Goal: Communication & Community: Answer question/provide support

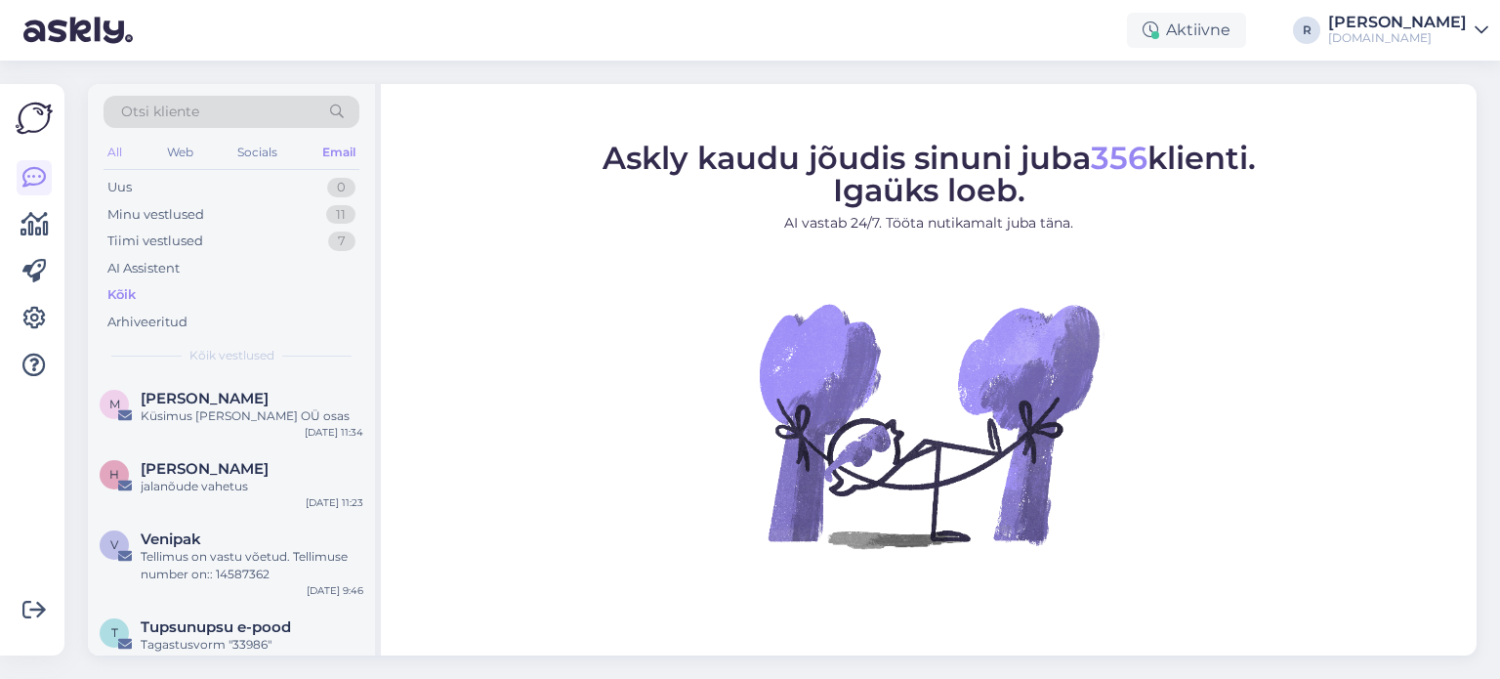
click at [119, 150] on div "All" at bounding box center [114, 152] width 22 height 25
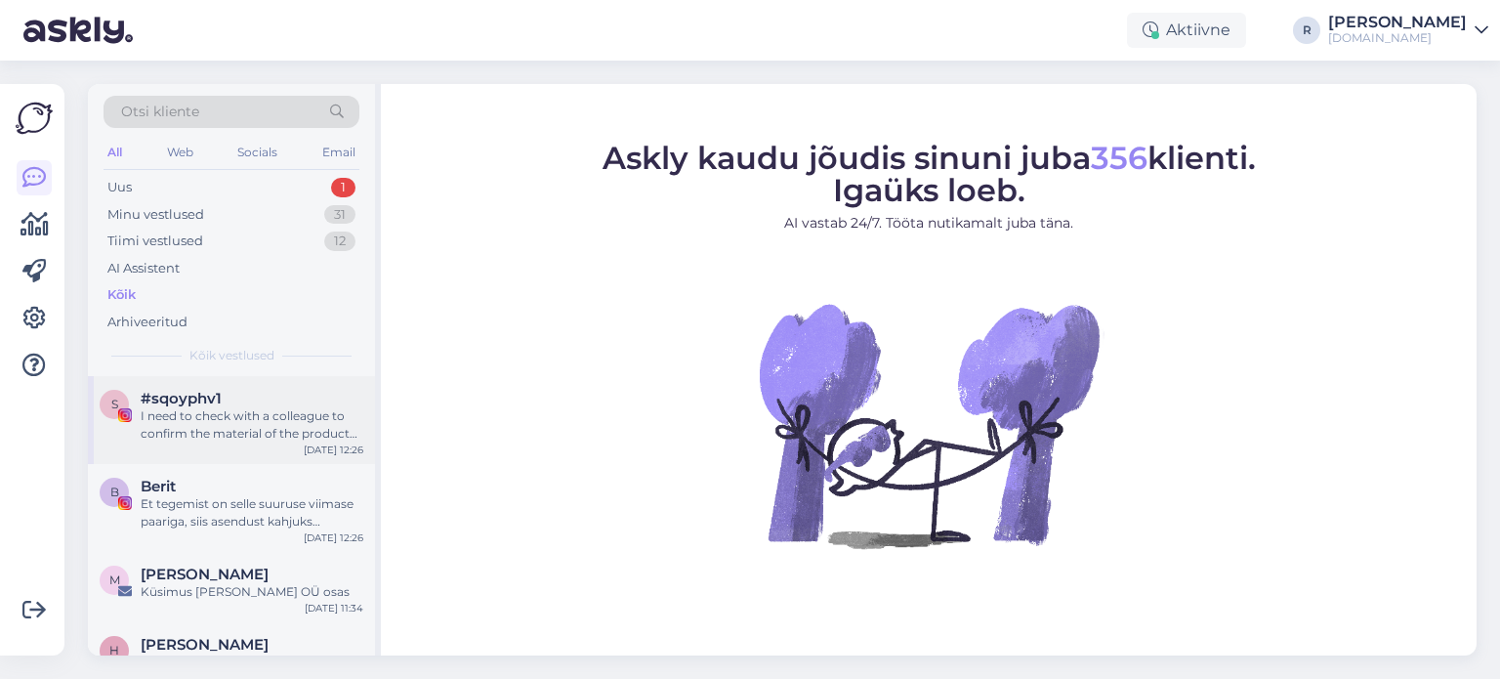
click at [179, 417] on div "I need to check with a colleague to confirm the material of the product you are…" at bounding box center [252, 424] width 223 height 35
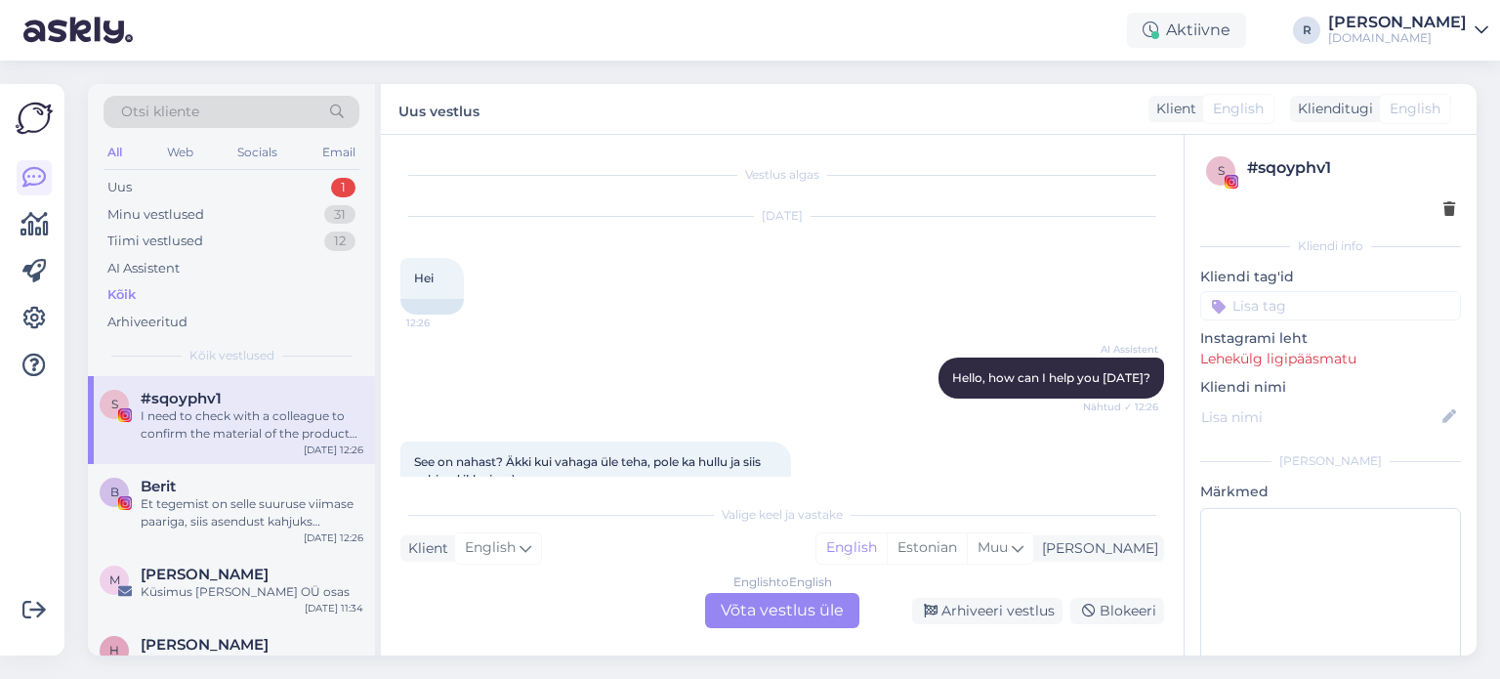
scroll to position [164, 0]
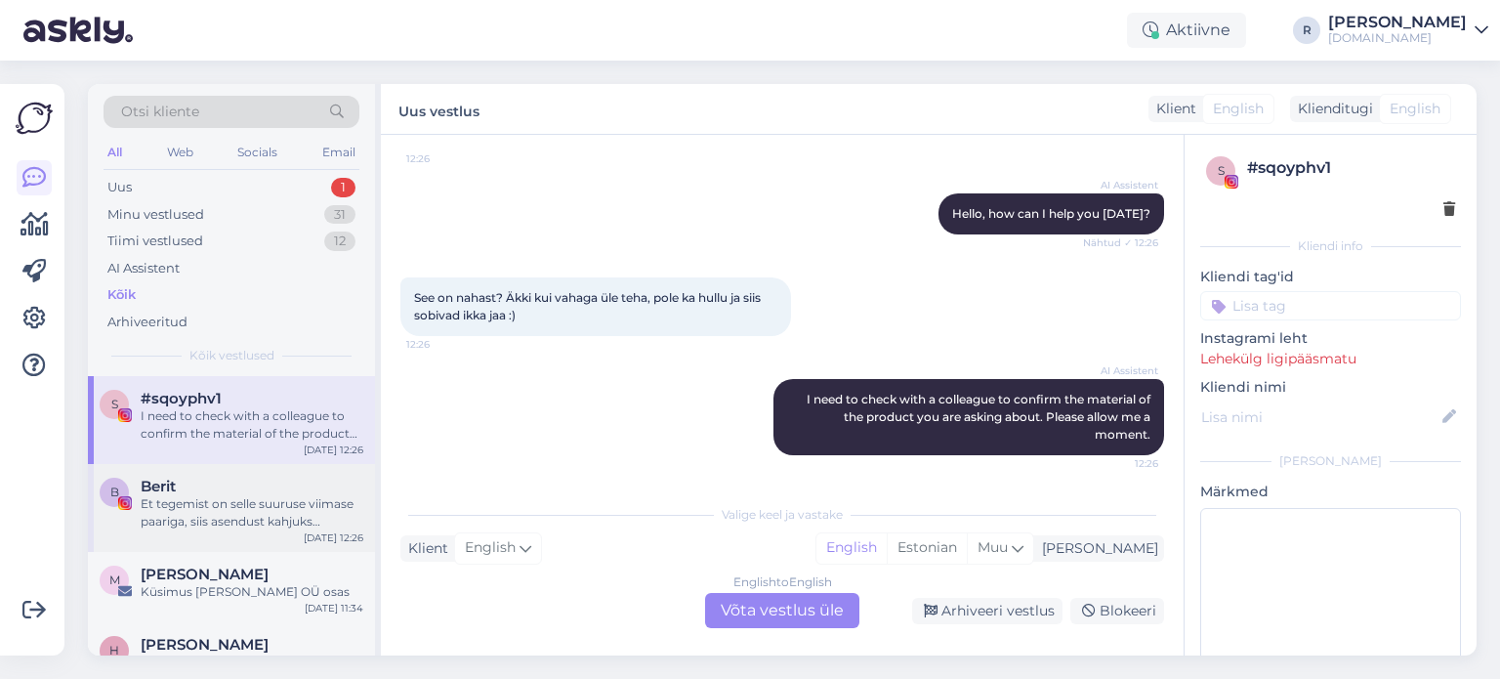
click at [248, 507] on div "Et tegemist on selle suuruse viimase paariga, siis asendust kahjuks pakkuda ei …" at bounding box center [252, 512] width 223 height 35
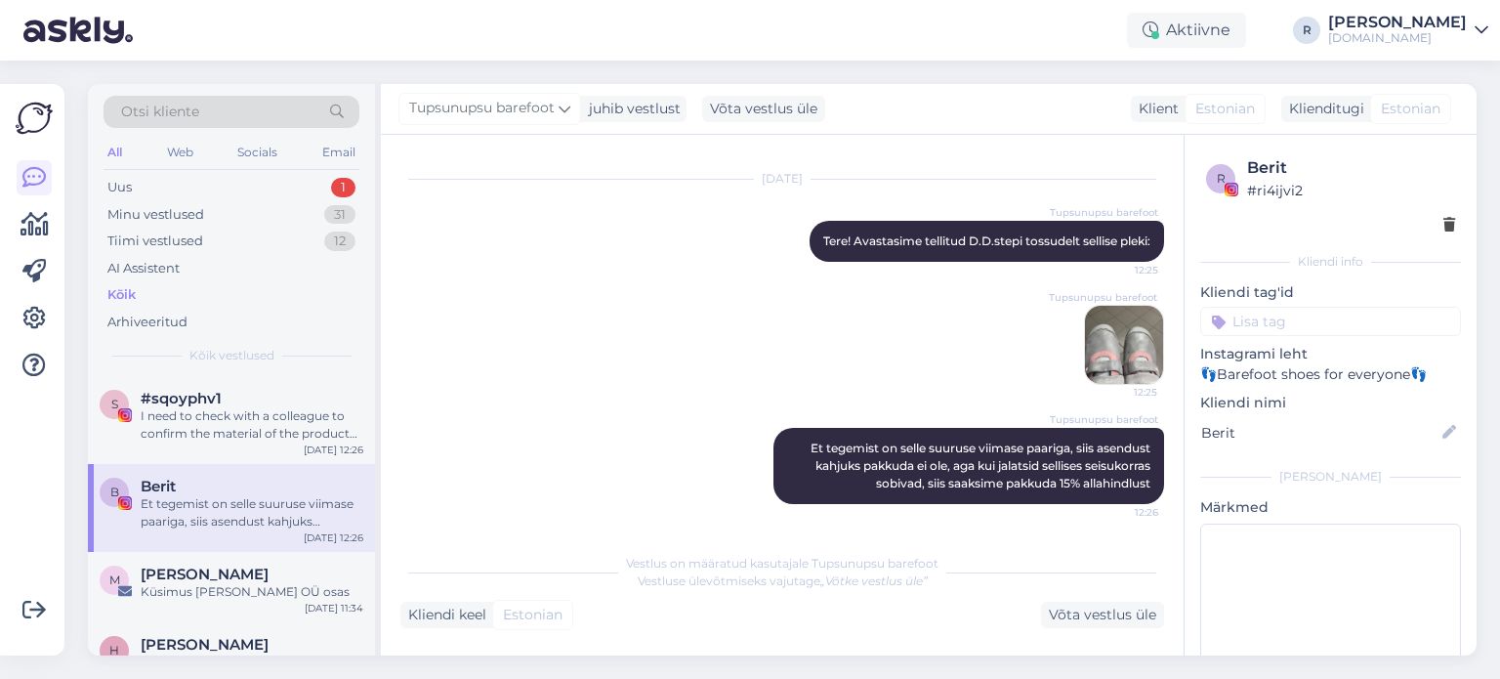
scroll to position [2234, 0]
click at [1104, 613] on div "Võta vestlus üle" at bounding box center [1102, 614] width 123 height 26
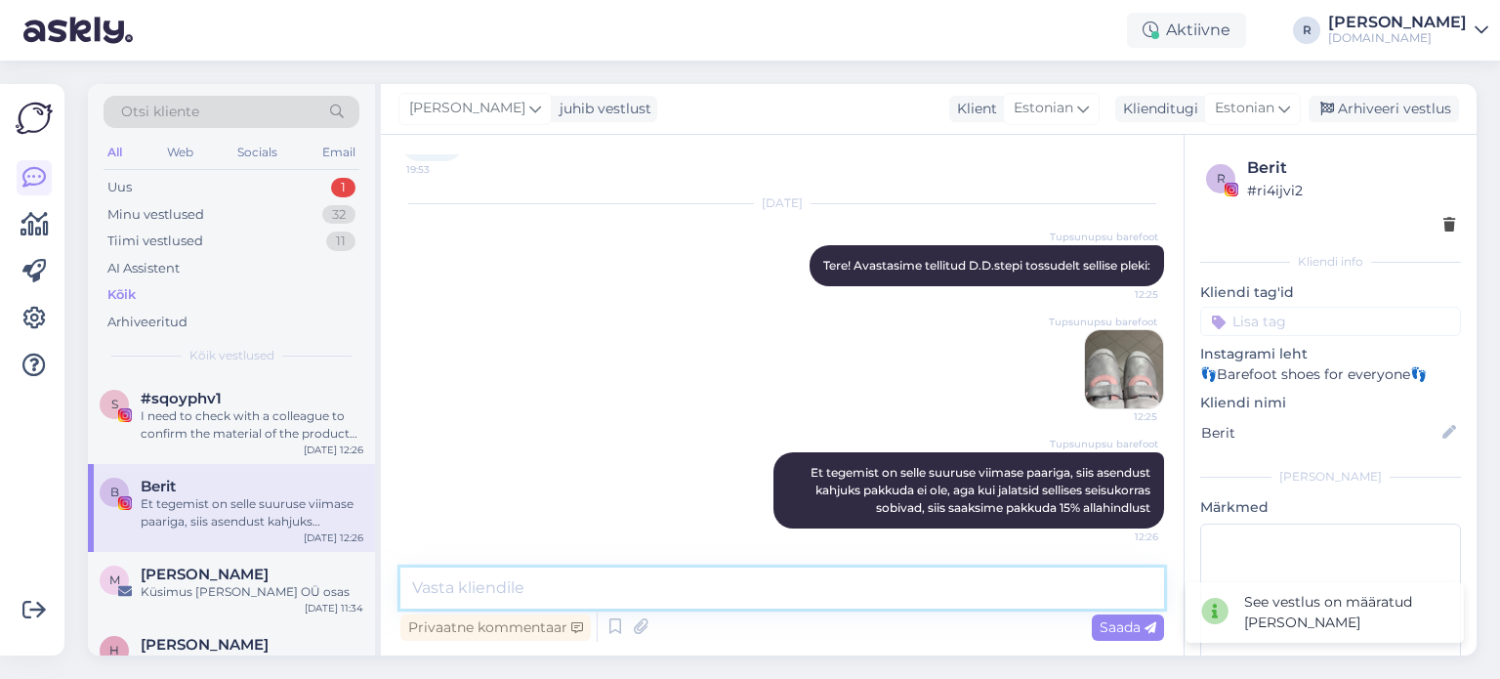
click at [703, 583] on textarea at bounding box center [782, 587] width 764 height 41
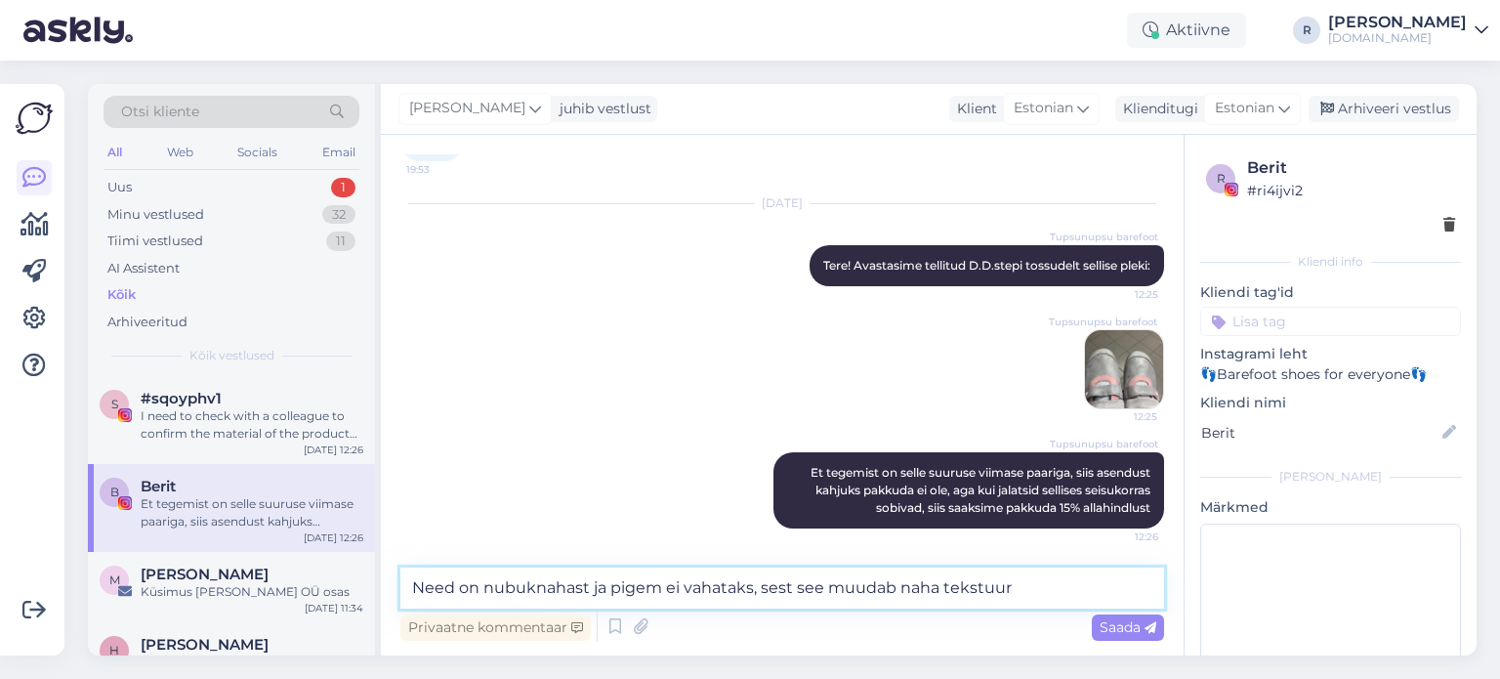
type textarea "Need on nubuknahast ja pigem ei vahataks, sest see muudab naha tekstuuri"
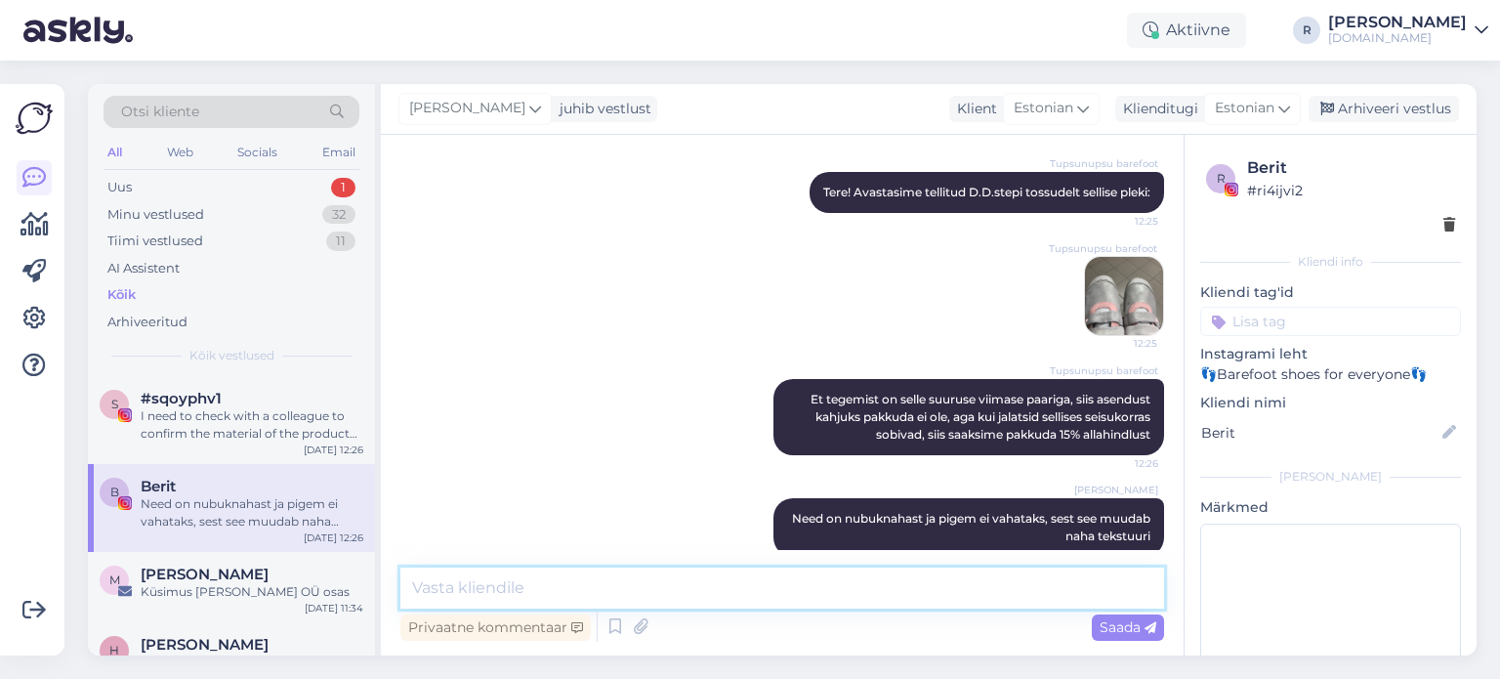
scroll to position [2370, 0]
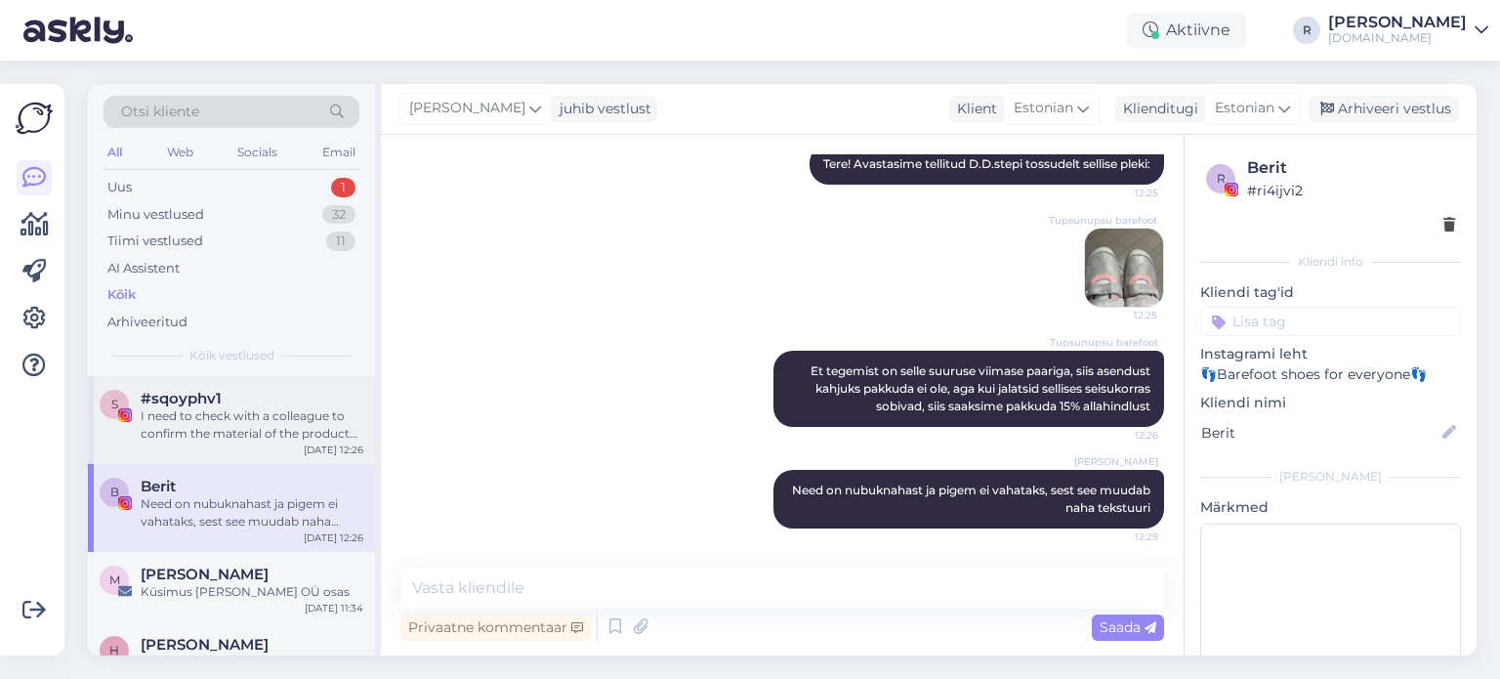
click at [172, 418] on div "I need to check with a colleague to confirm the material of the product you are…" at bounding box center [252, 424] width 223 height 35
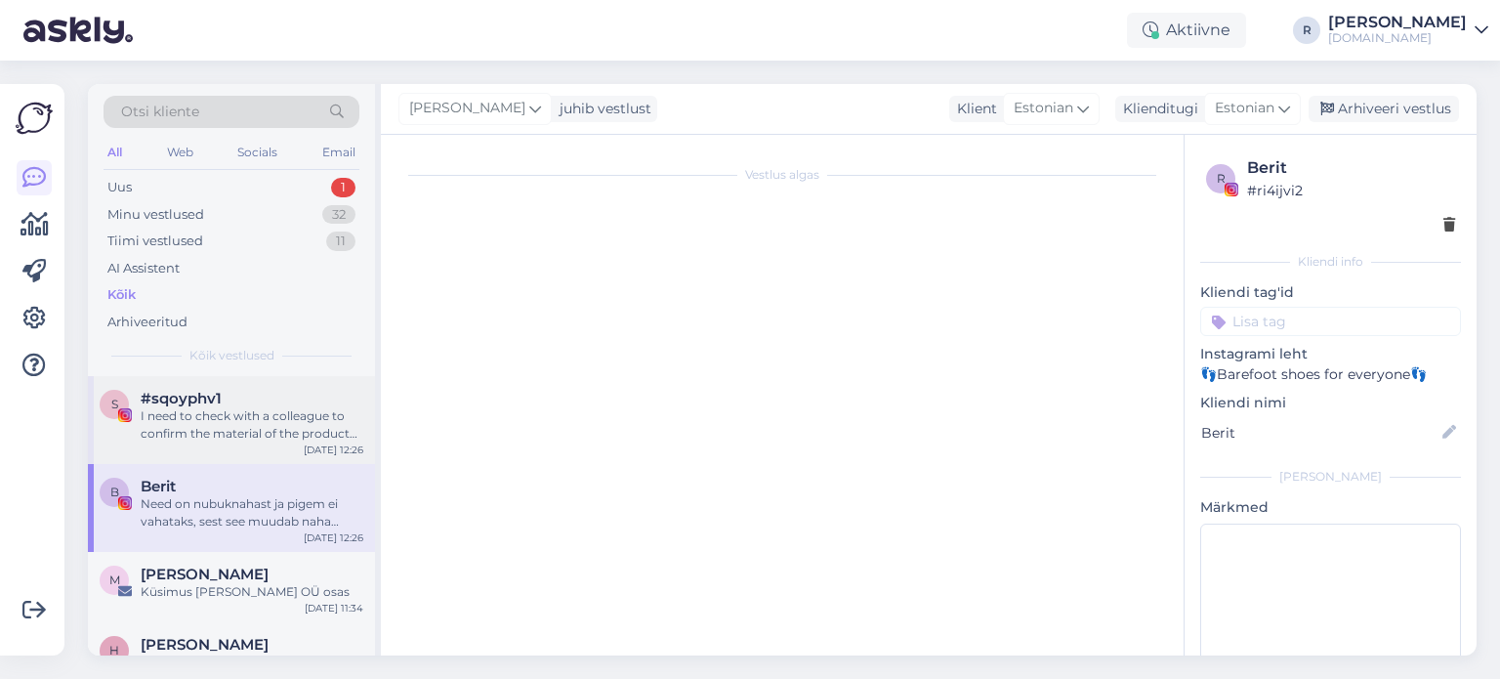
scroll to position [164, 0]
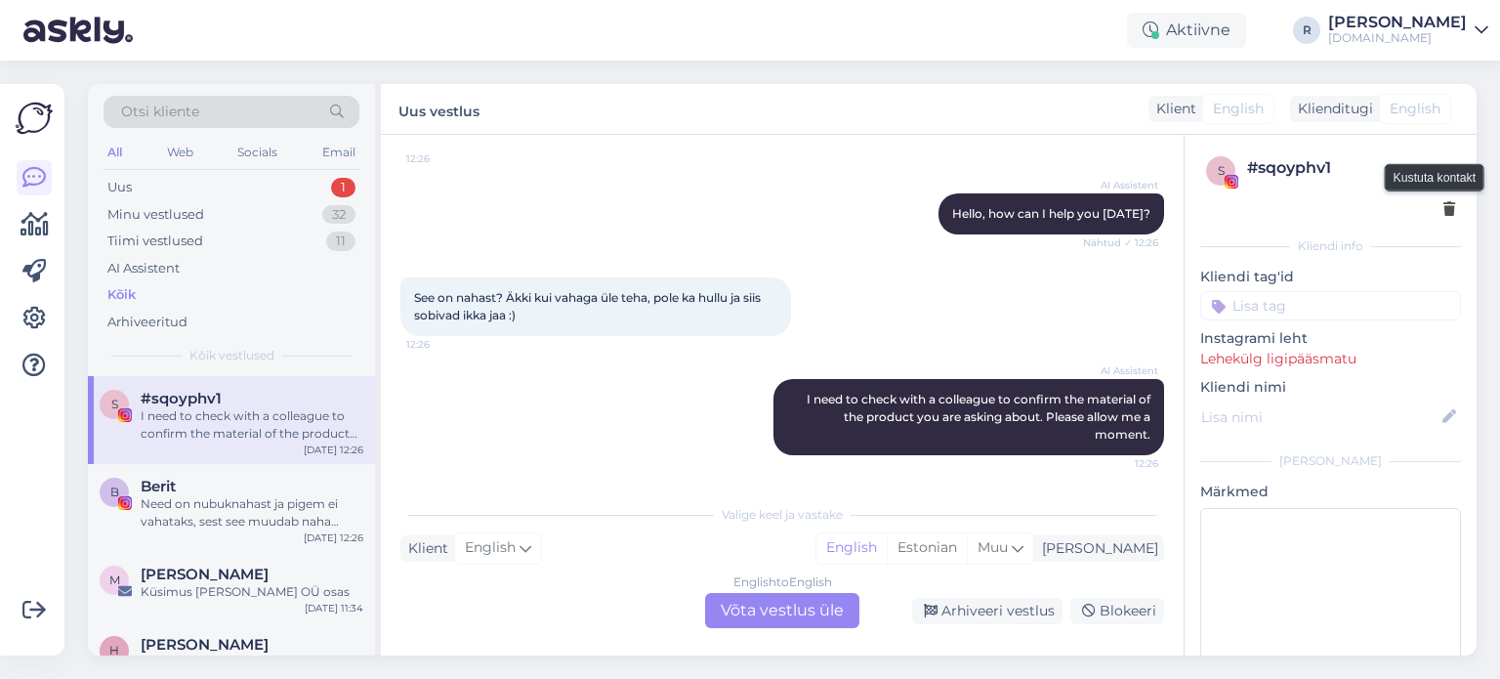
click at [1443, 200] on div at bounding box center [1449, 209] width 12 height 21
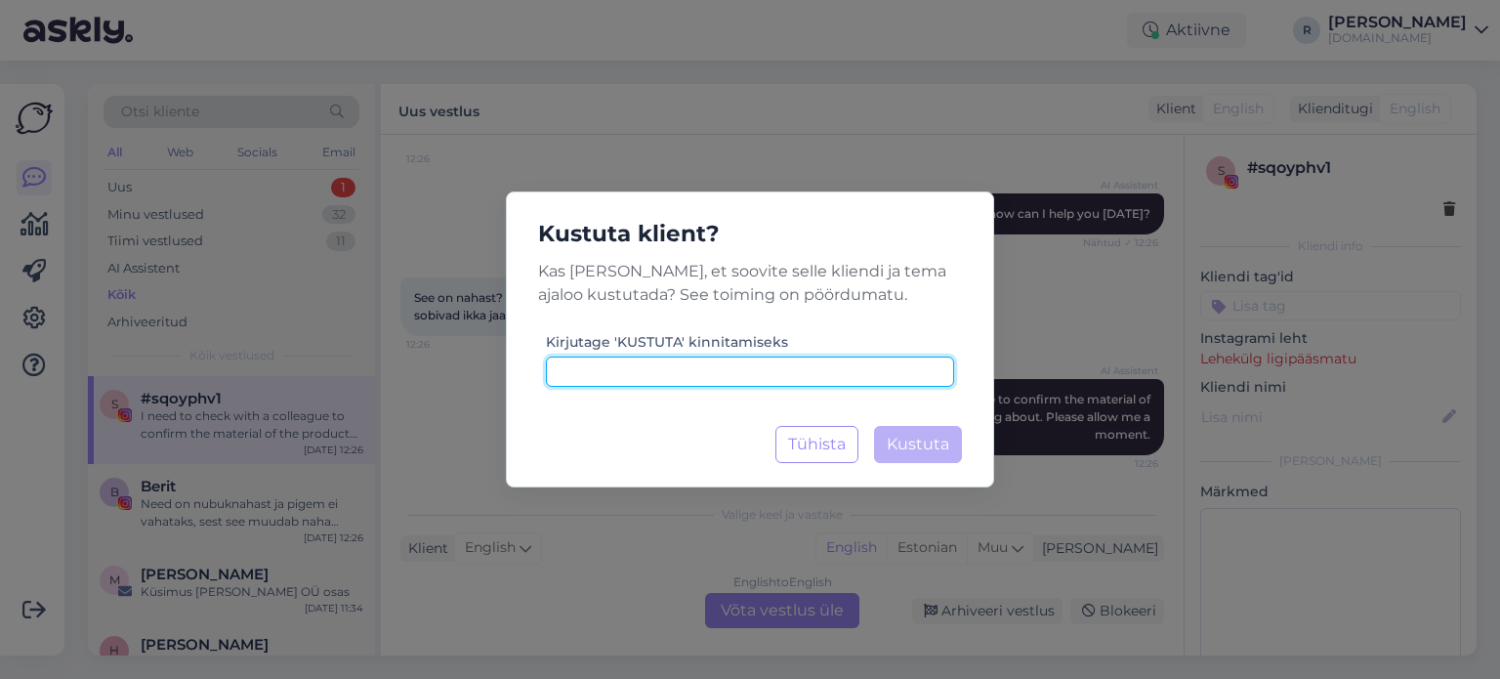
click at [681, 366] on input at bounding box center [750, 371] width 408 height 30
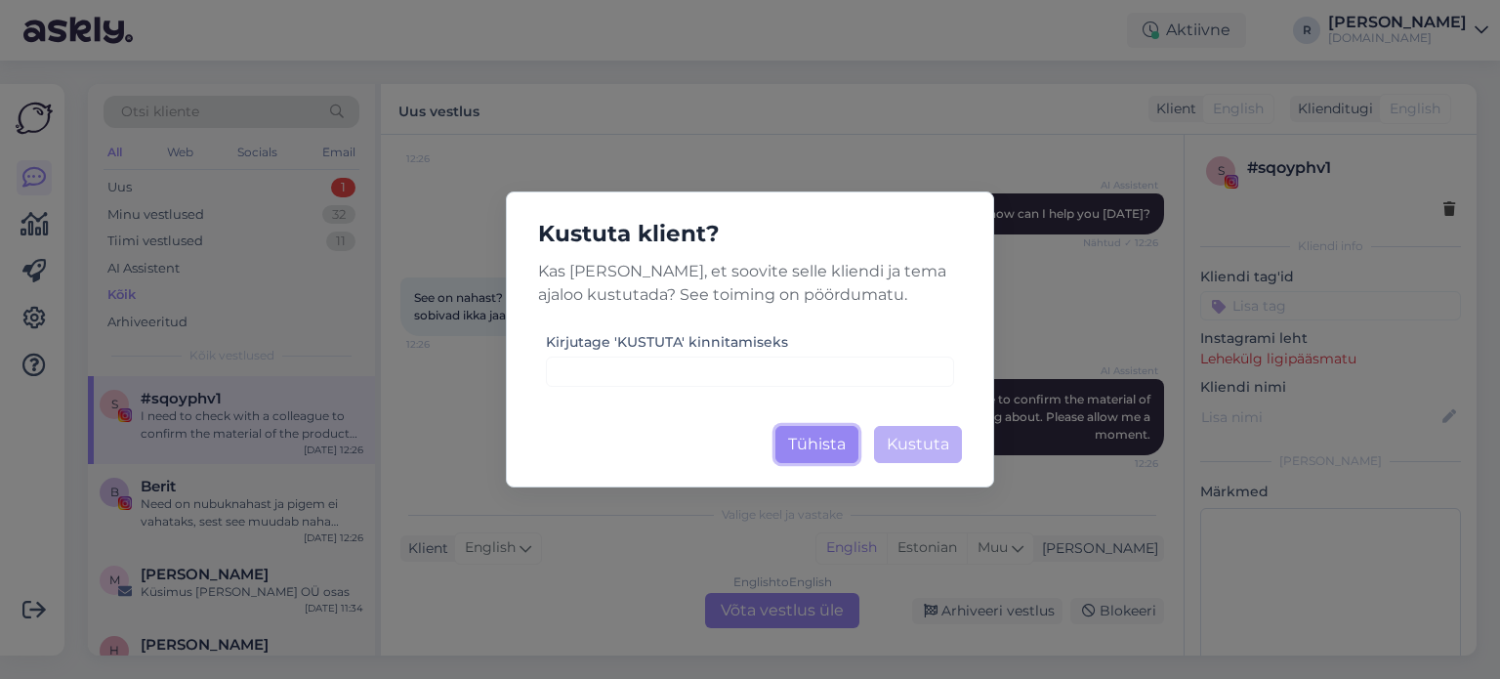
click at [823, 442] on button "Tühista" at bounding box center [816, 444] width 83 height 37
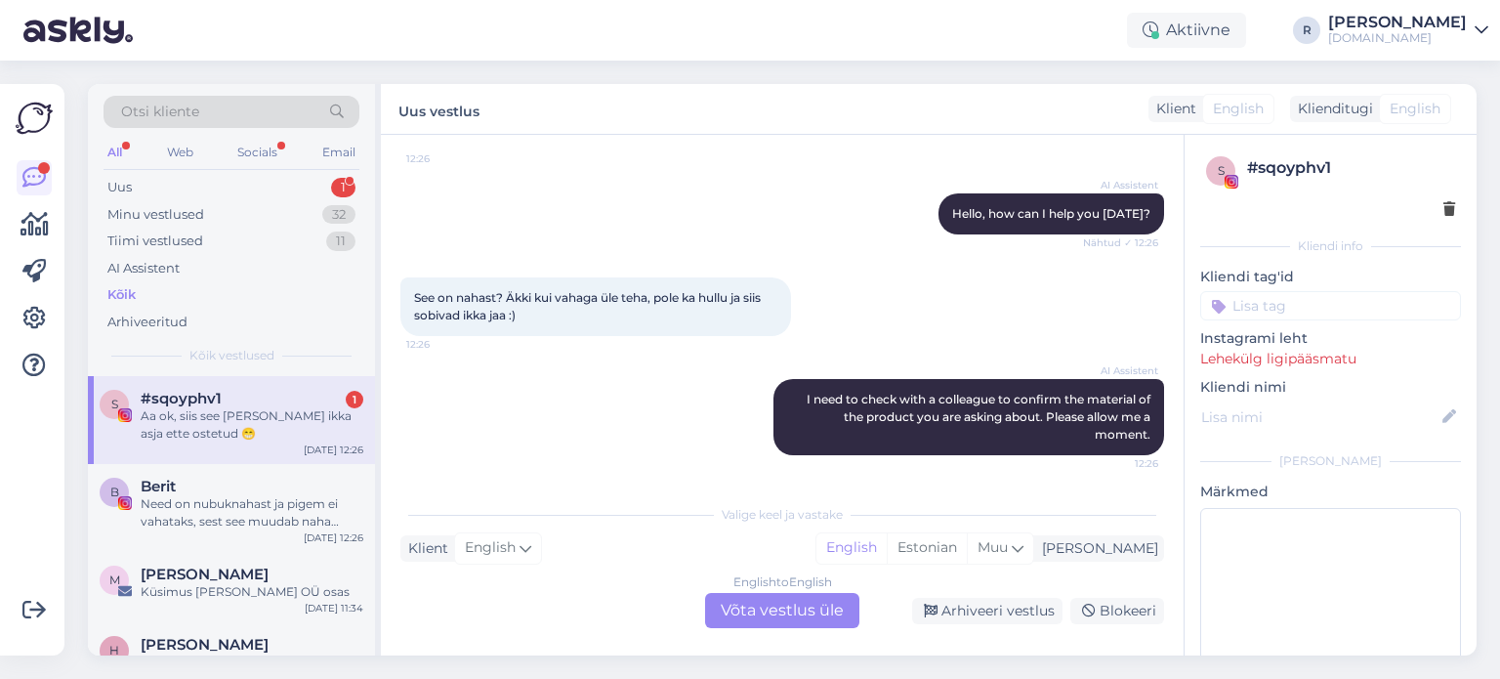
scroll to position [247, 0]
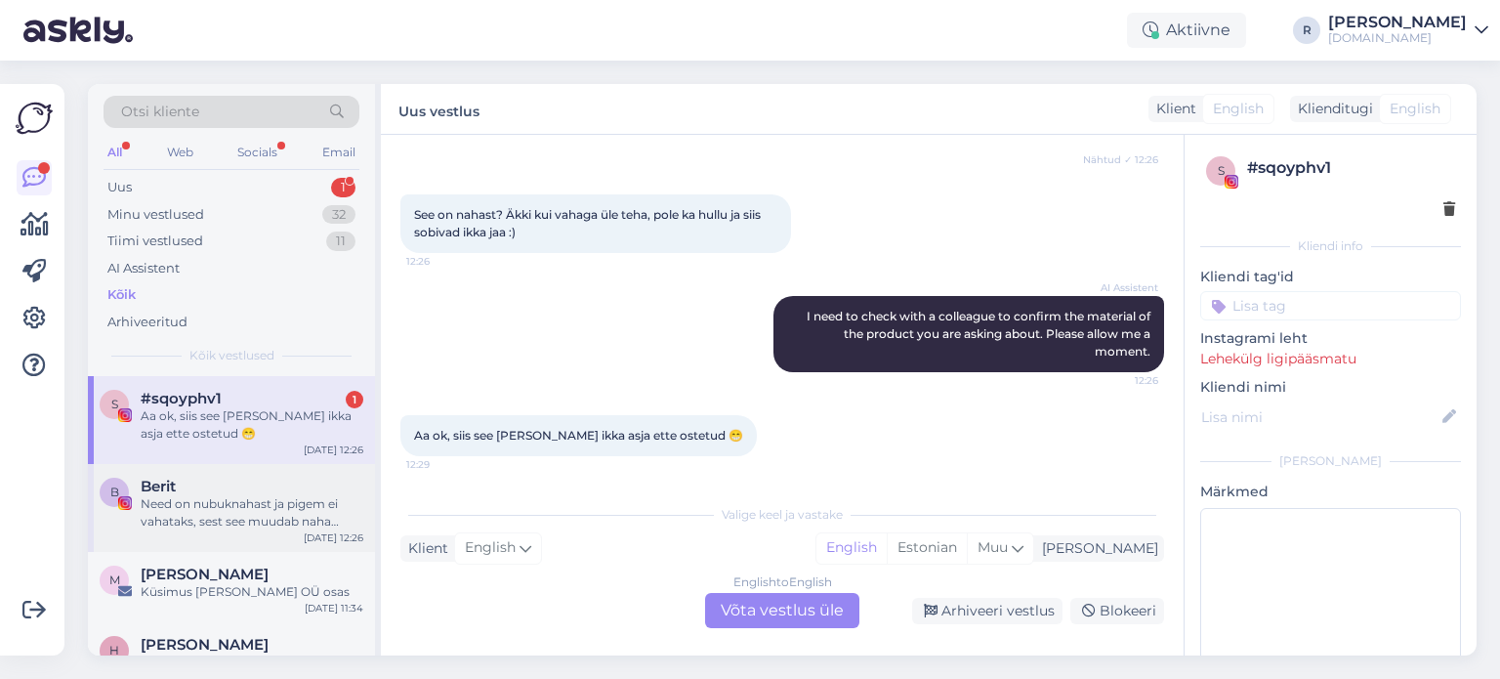
click at [232, 513] on div "Need on nubuknahast ja pigem ei vahataks, sest see muudab naha tekstuuri" at bounding box center [252, 512] width 223 height 35
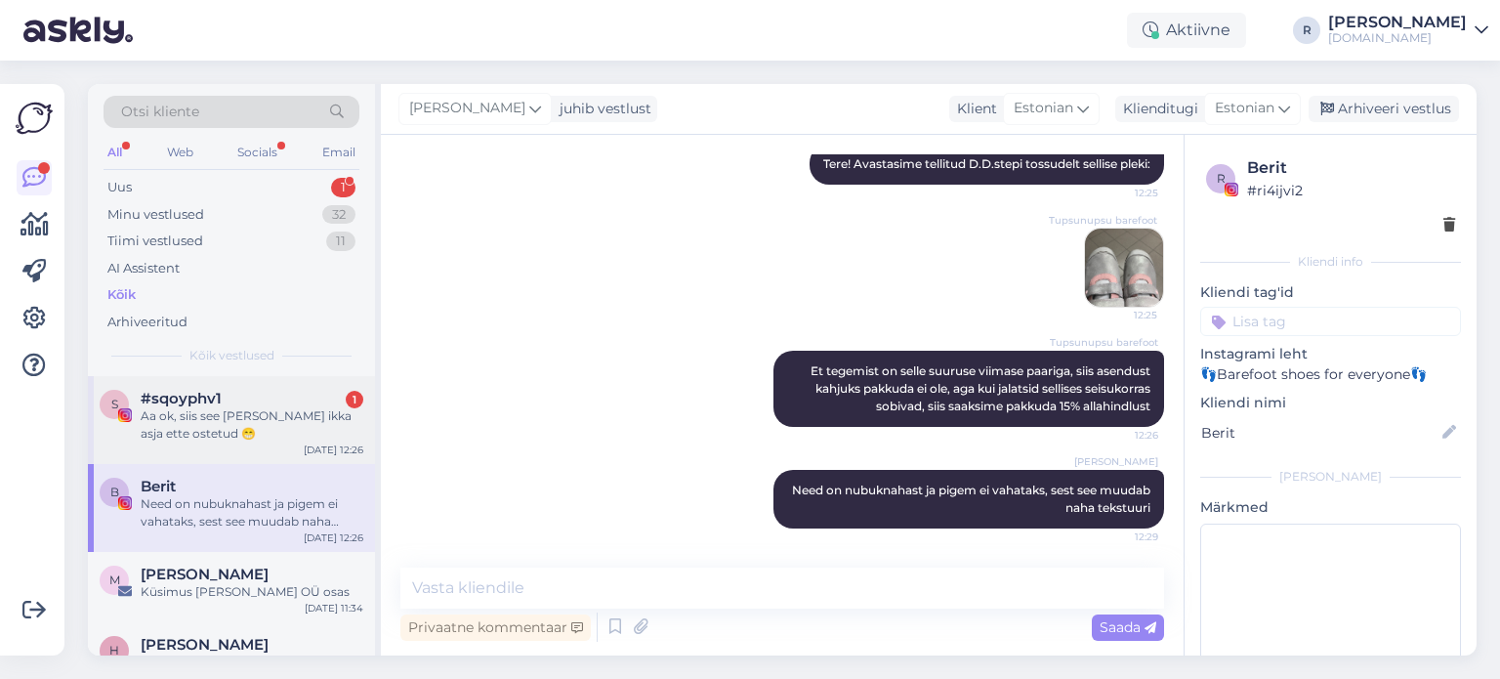
click at [213, 426] on div "Aa ok, siis see [PERSON_NAME] ikka asja ette ostetud 😁" at bounding box center [252, 424] width 223 height 35
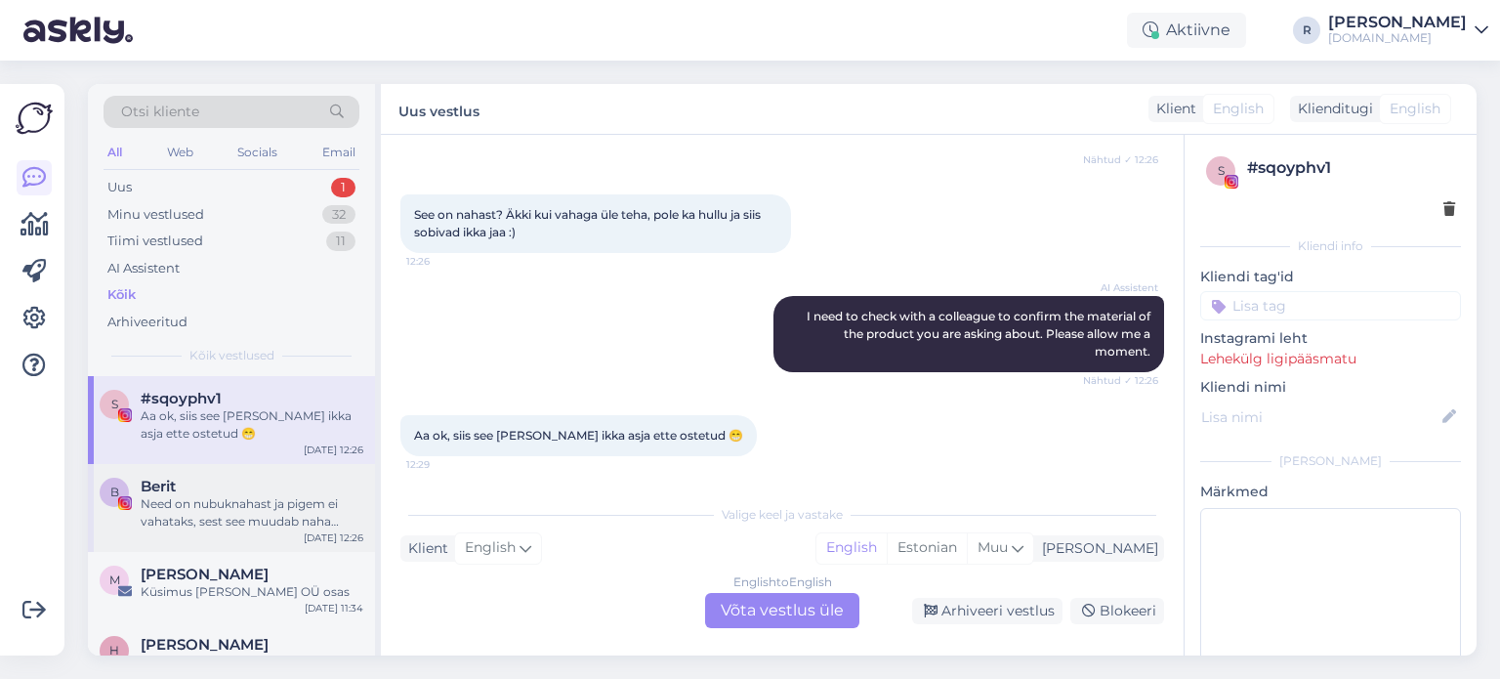
click at [276, 502] on div "Need on nubuknahast ja pigem ei vahataks, sest see muudab naha tekstuuri" at bounding box center [252, 512] width 223 height 35
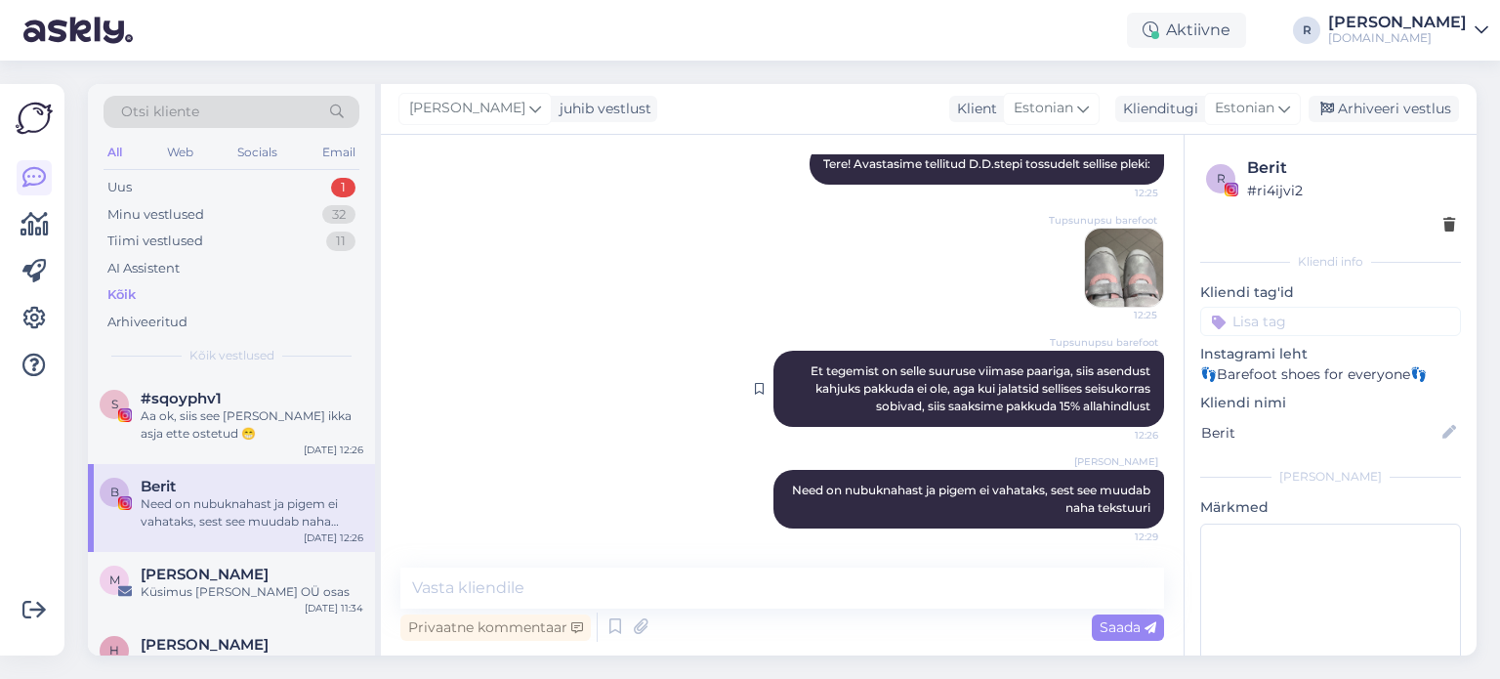
scroll to position [2369, 0]
click at [259, 417] on div "Aa ok, siis see [PERSON_NAME] ikka asja ette ostetud 😁" at bounding box center [252, 424] width 223 height 35
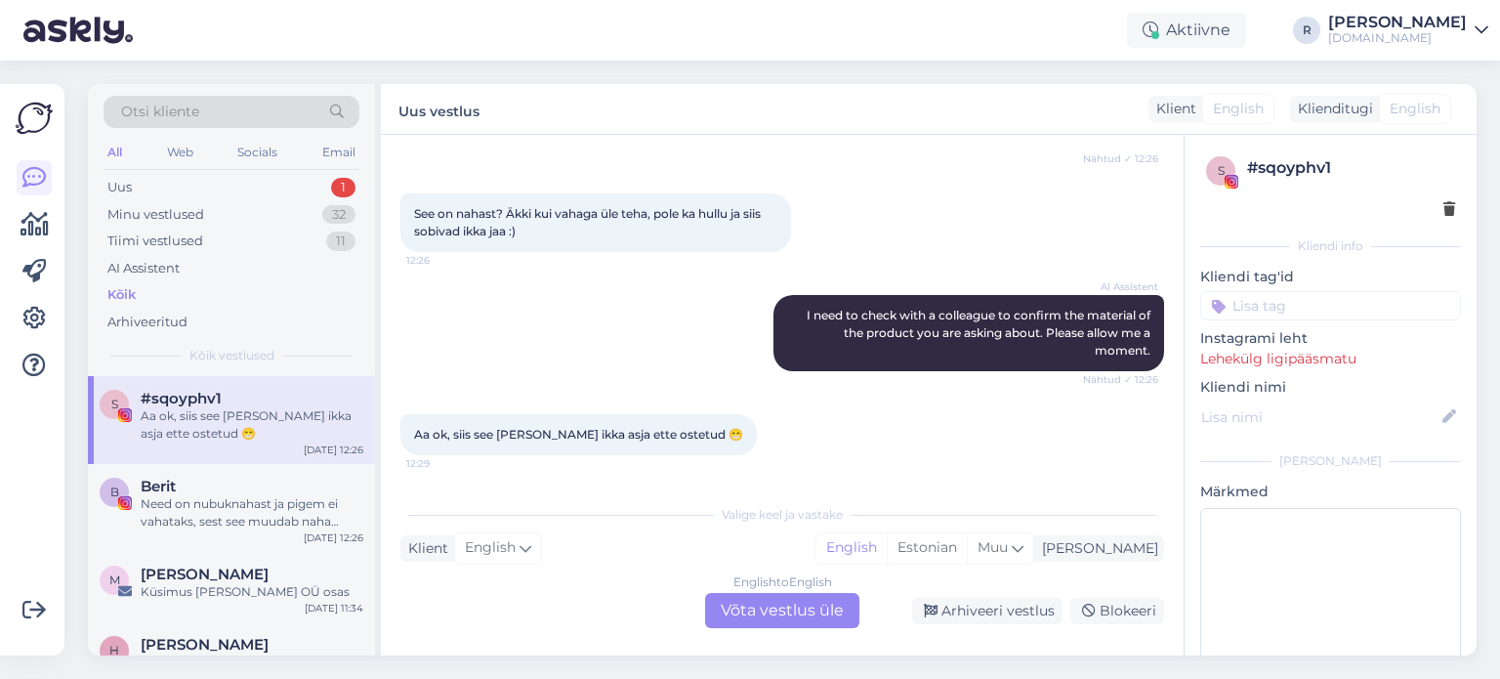
scroll to position [247, 0]
click at [777, 619] on div "English to English Võta vestlus üle" at bounding box center [782, 610] width 154 height 35
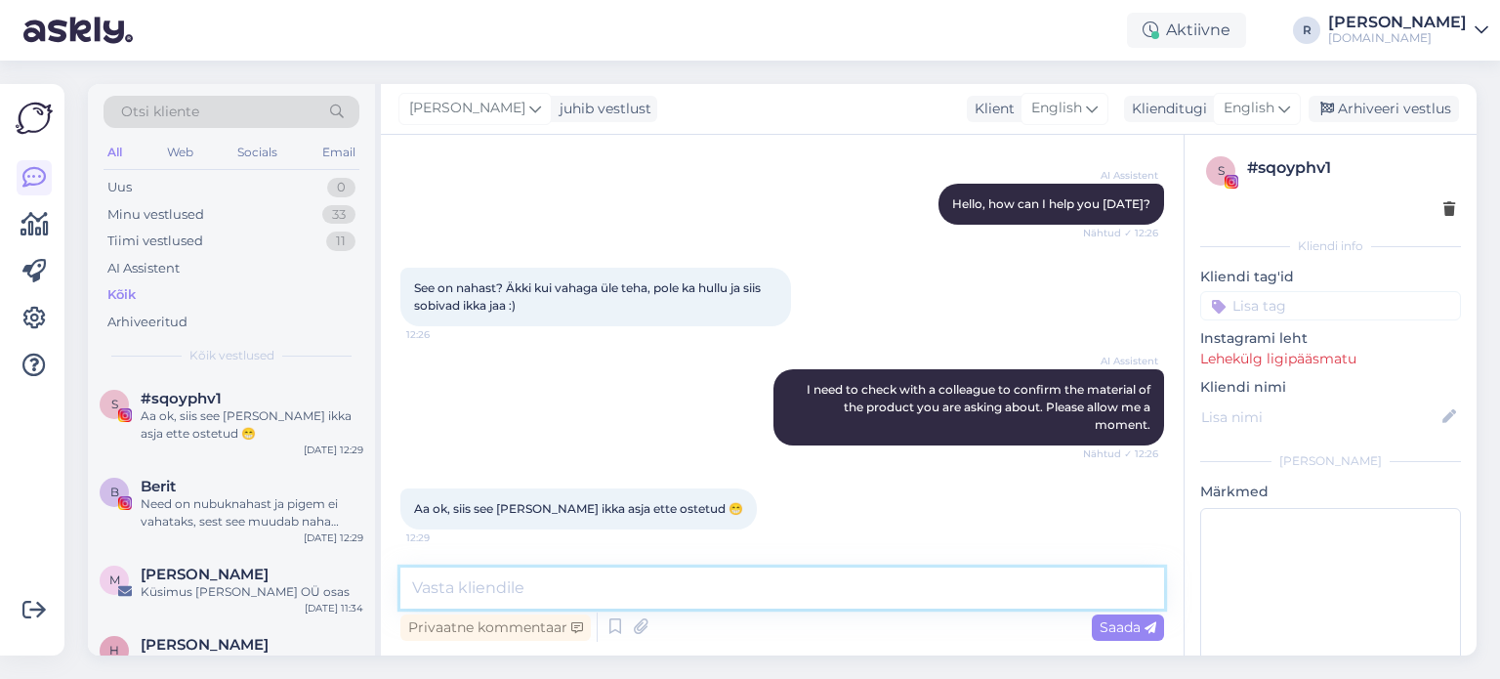
click at [666, 580] on textarea at bounding box center [782, 587] width 764 height 41
type textarea "."
drag, startPoint x: 572, startPoint y: 586, endPoint x: 378, endPoint y: 603, distance: 195.1
click at [378, 603] on div "Otsi kliente All Web Socials Email Uus 0 Minu vestlused 33 Tiimi vestlused 11 A…" at bounding box center [782, 369] width 1388 height 571
click at [232, 522] on div "Need on nubuknahast ja pigem ei vahataks, sest see muudab naha tekstuuri" at bounding box center [252, 512] width 223 height 35
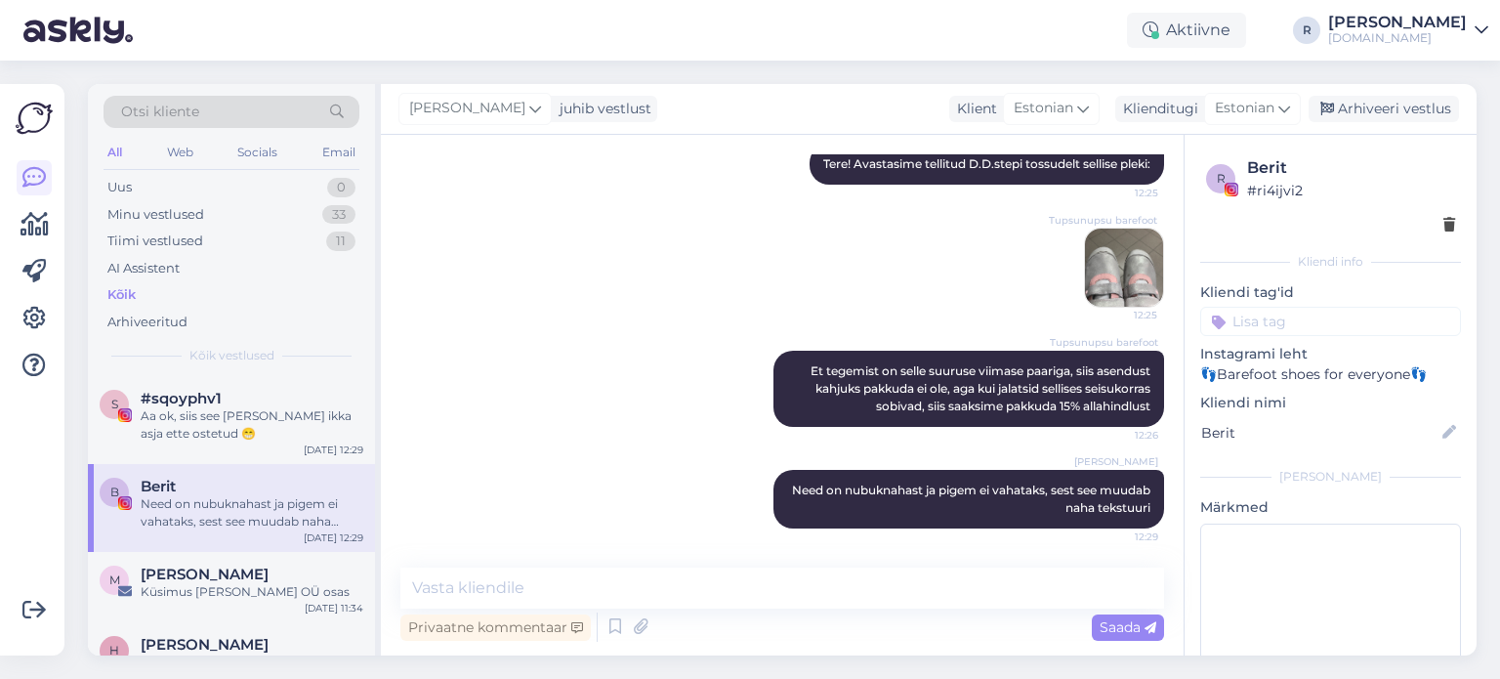
scroll to position [2369, 0]
click at [672, 589] on textarea at bounding box center [782, 587] width 764 height 41
click at [666, 591] on textarea at bounding box center [782, 587] width 764 height 41
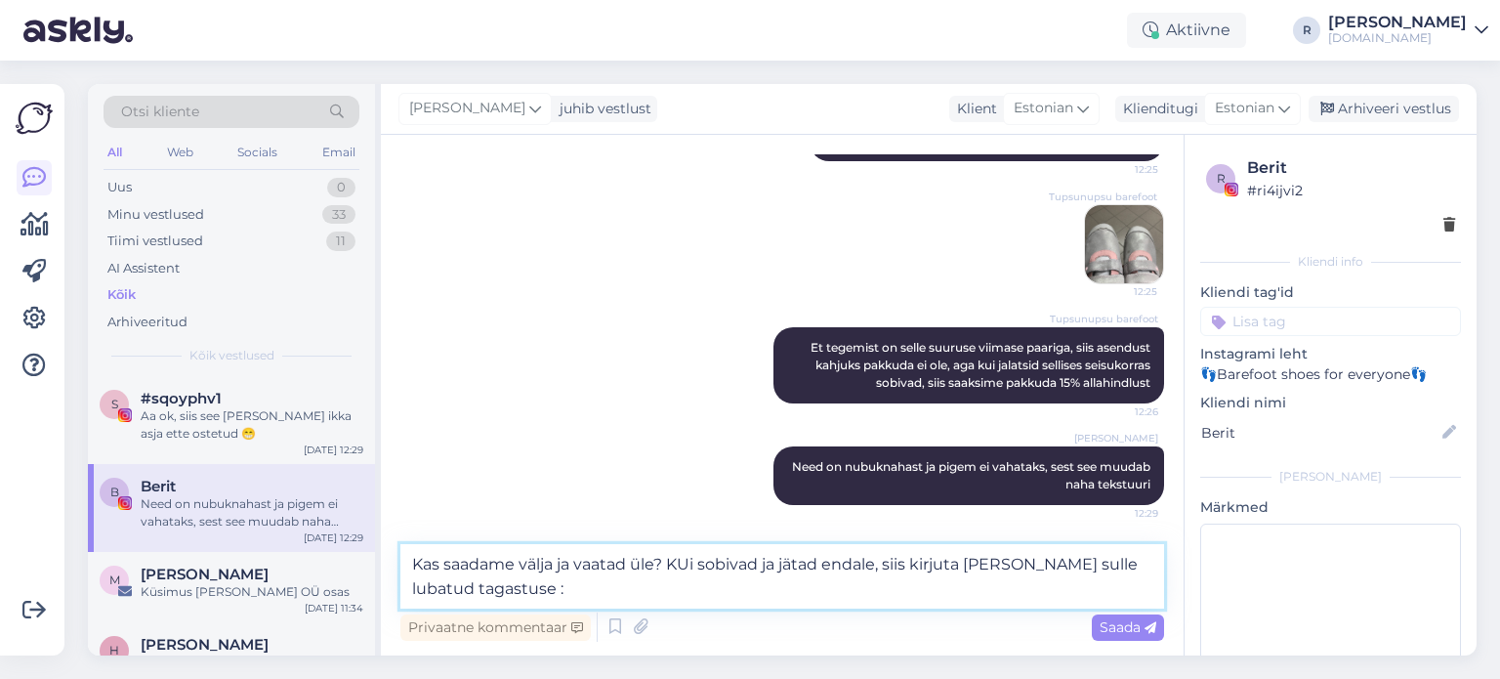
type textarea "Kas saadame välja ja vaatad üle? KUi sobivad ja jätad endale, siis kirjuta [PER…"
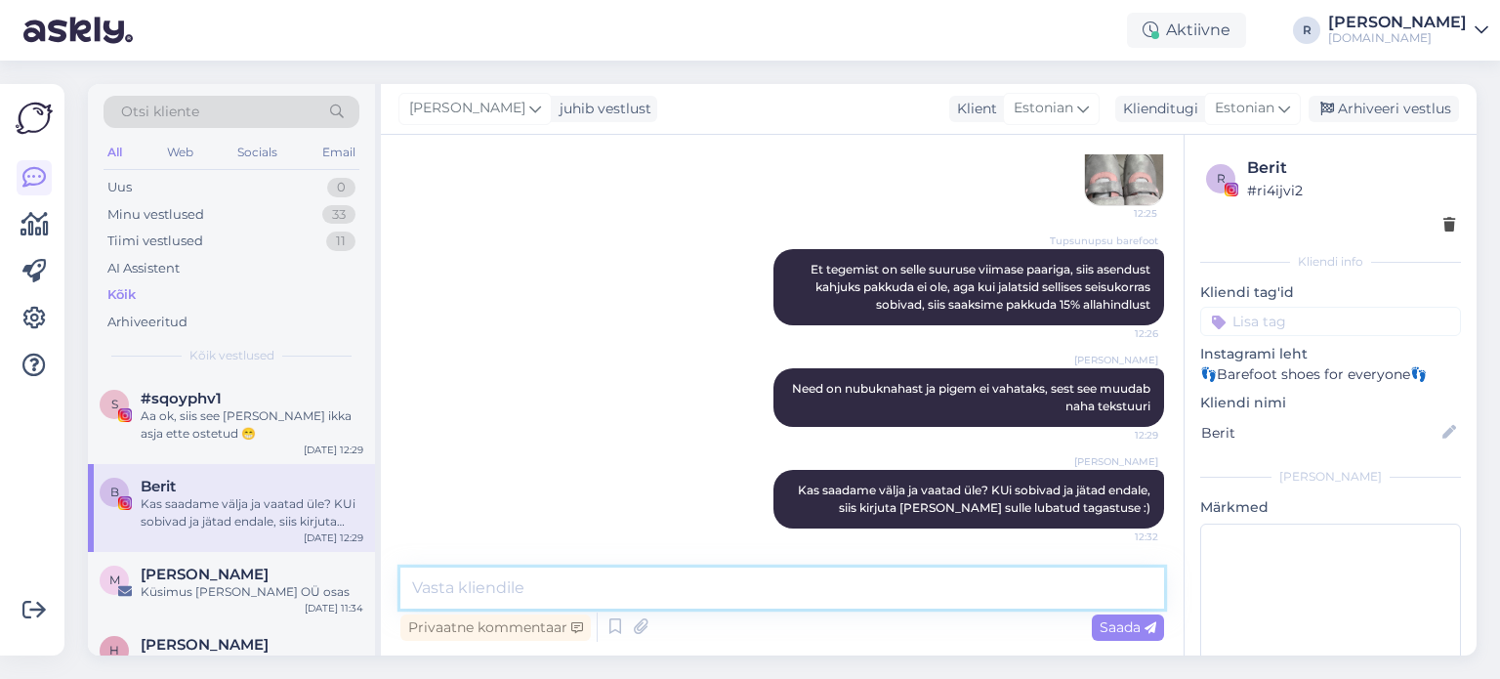
scroll to position [2471, 0]
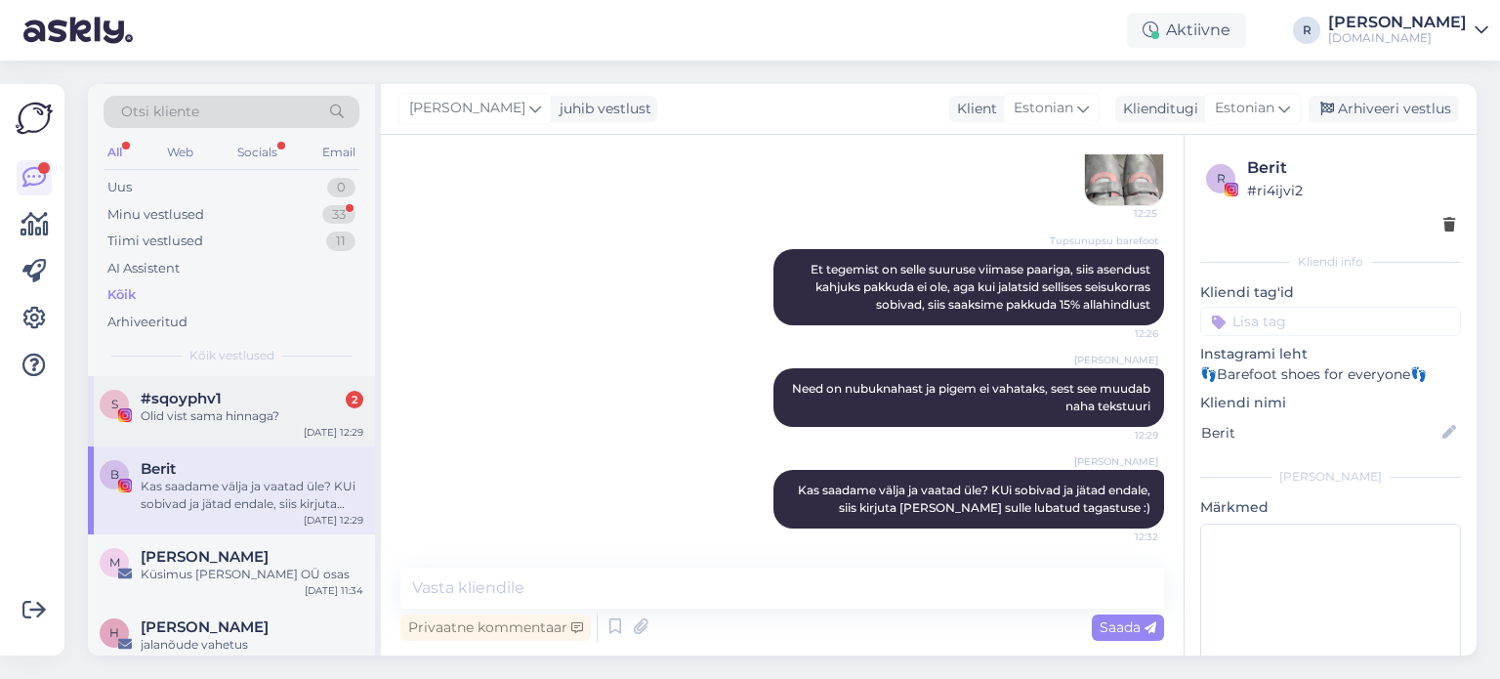
click at [214, 412] on div "Olid vist sama hinnaga?" at bounding box center [252, 416] width 223 height 18
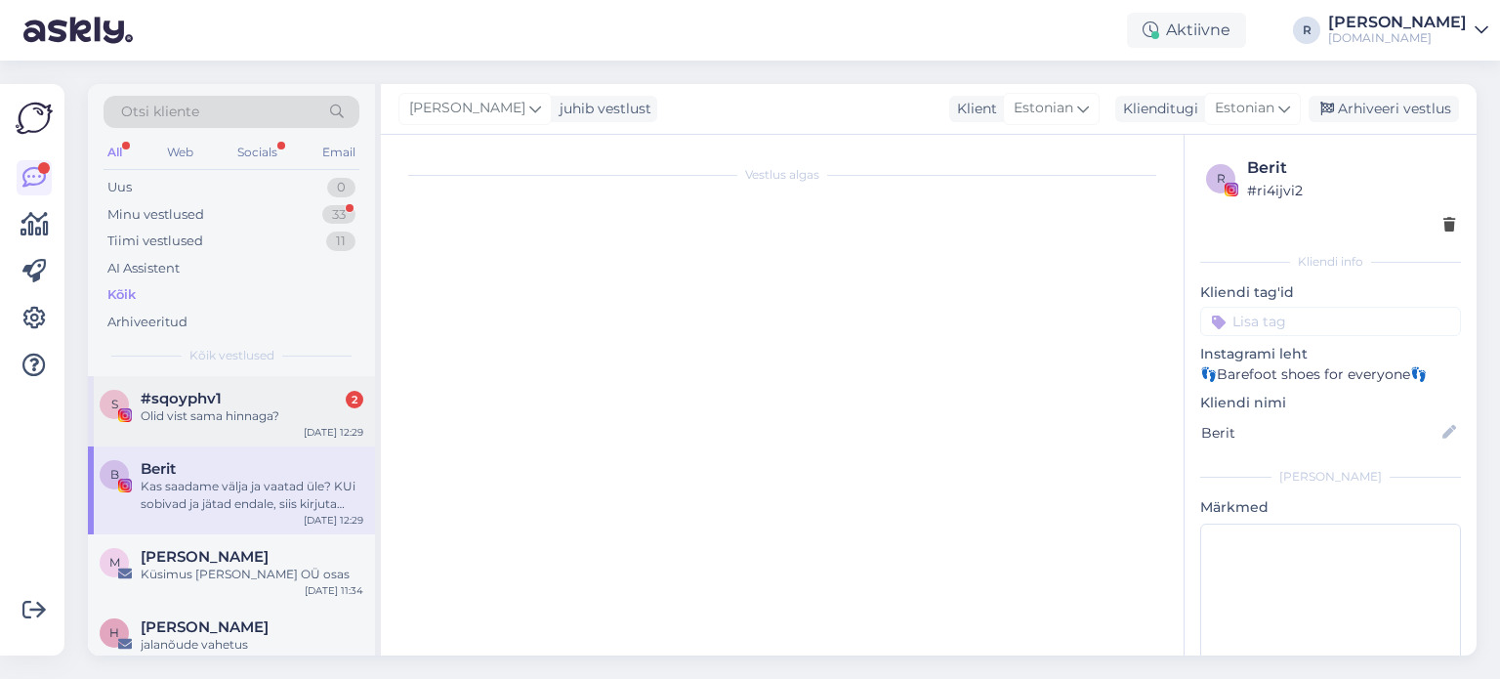
scroll to position [394, 0]
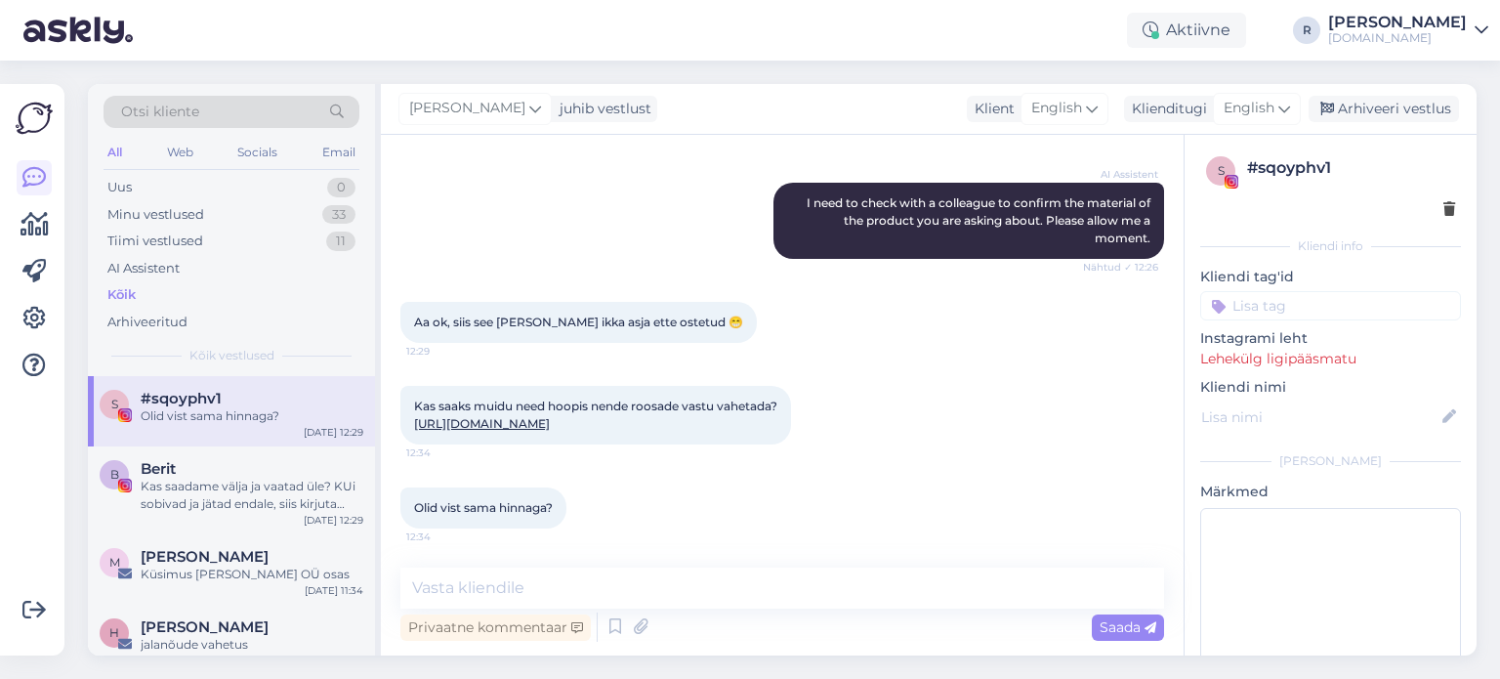
click at [550, 416] on link "[URL][DOMAIN_NAME]" at bounding box center [482, 423] width 136 height 15
click at [524, 587] on textarea at bounding box center [782, 587] width 764 height 41
type textarea "Jaa, saab ikka. Vahetan siis ära"
drag, startPoint x: 665, startPoint y: 585, endPoint x: 375, endPoint y: 581, distance: 290.0
click at [375, 581] on div "Otsi kliente All Web Socials Email Uus 0 Minu vestlused 33 Tiimi vestlused 11 A…" at bounding box center [782, 369] width 1388 height 571
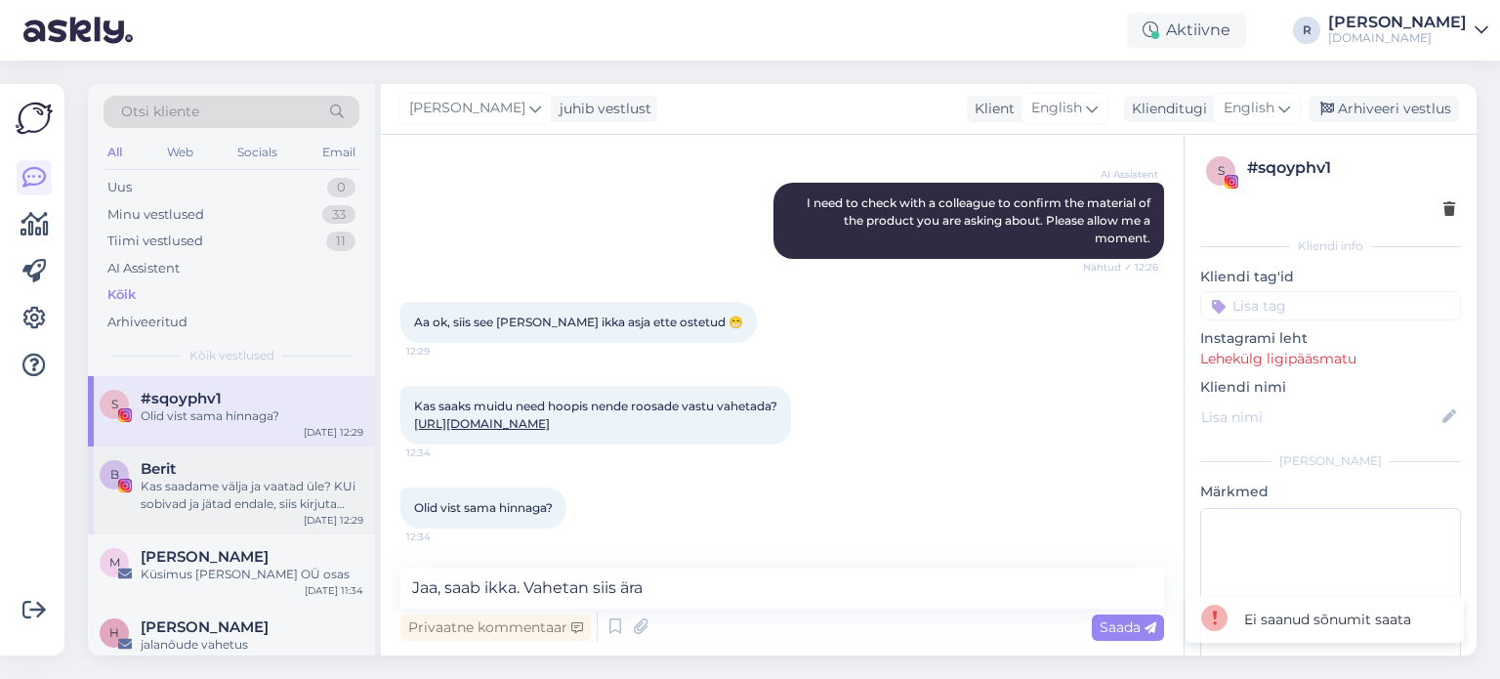
click at [223, 488] on div "Kas saadame välja ja vaatad üle? KUi sobivad ja jätad endale, siis kirjuta [PER…" at bounding box center [252, 494] width 223 height 35
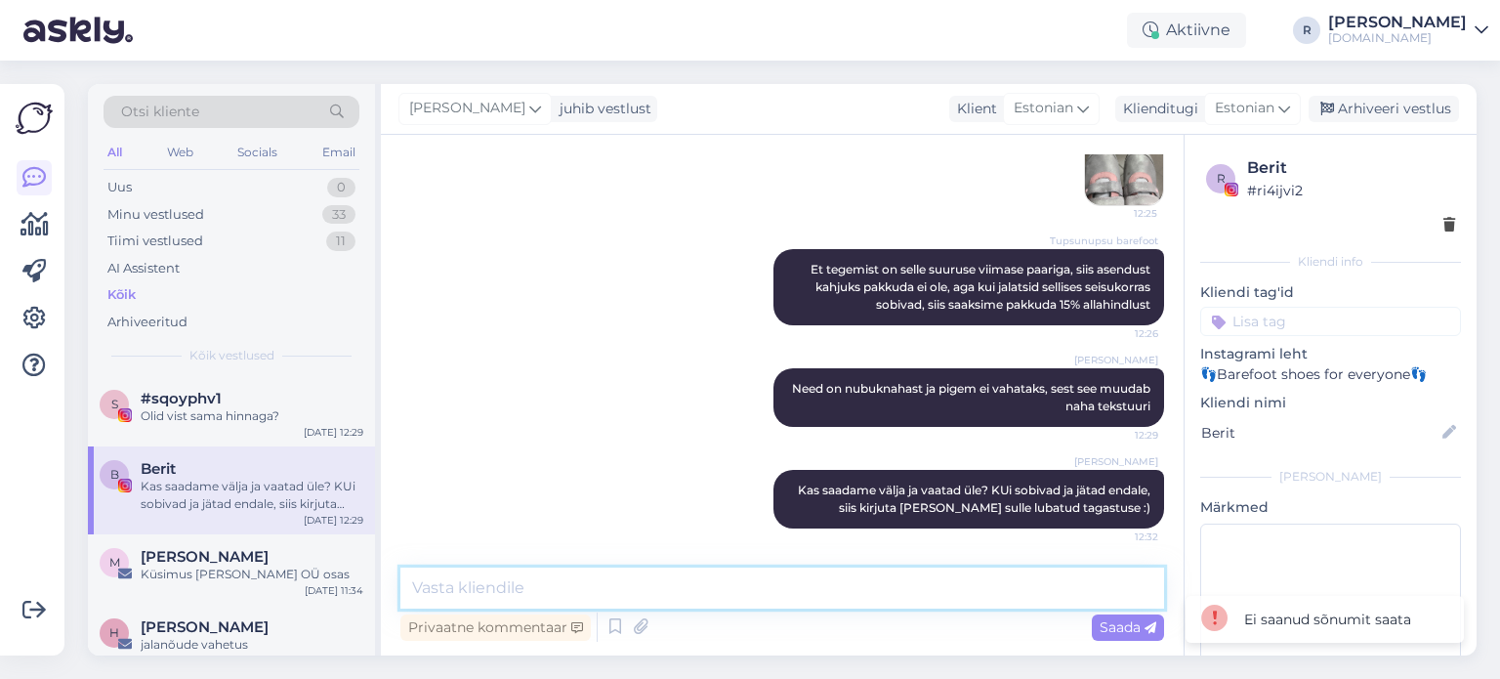
scroll to position [2471, 0]
click at [576, 588] on textarea at bounding box center [782, 587] width 764 height 41
paste textarea "Jaa, saab ikka. Vahetan siis ära"
type textarea "Jaa, saab ikka. Vahetan siis ära"
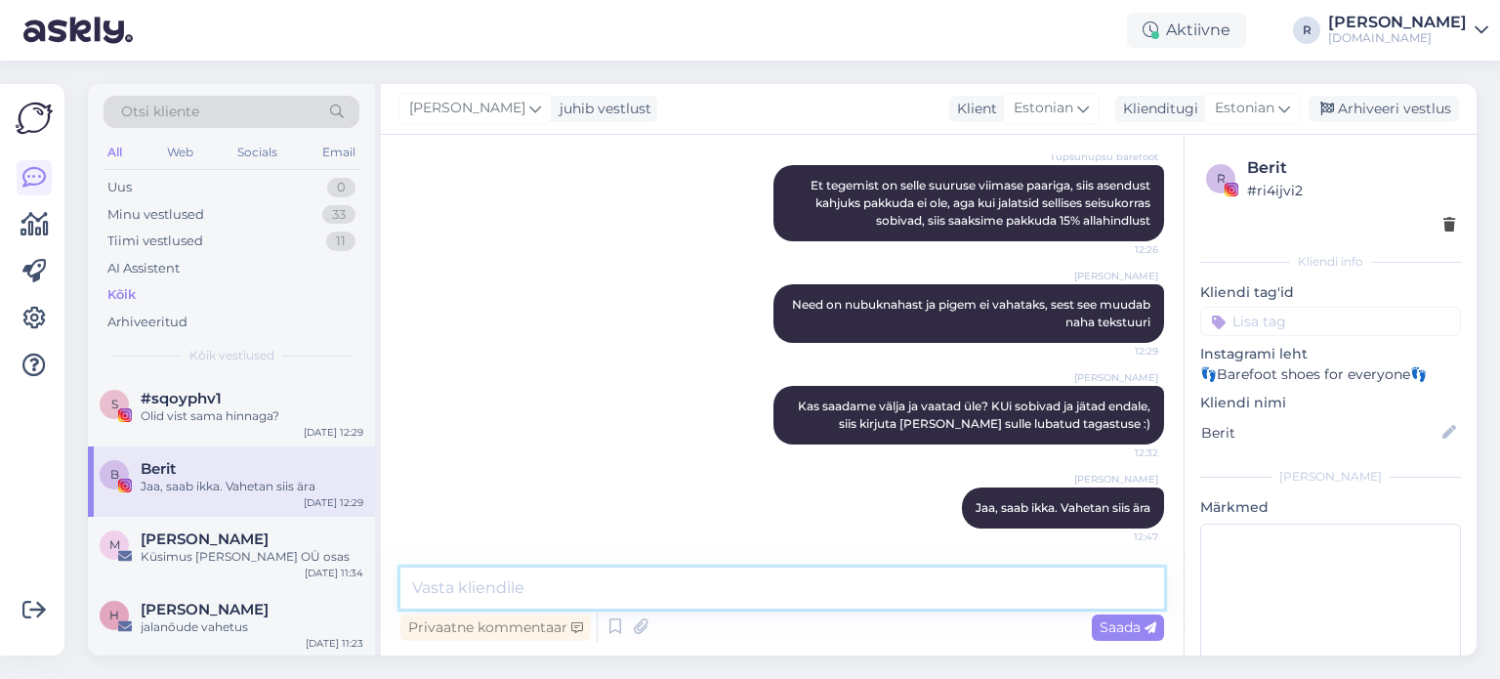
scroll to position [2554, 0]
click at [157, 415] on div "Teeme siis nii jah, aitäh!" at bounding box center [252, 416] width 223 height 18
